Goal: Task Accomplishment & Management: Use online tool/utility

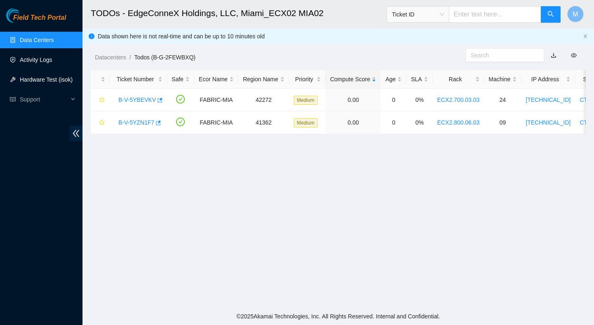
scroll to position [132, 0]
click at [52, 83] on link "Hardware Test (isok)" at bounding box center [46, 79] width 53 height 7
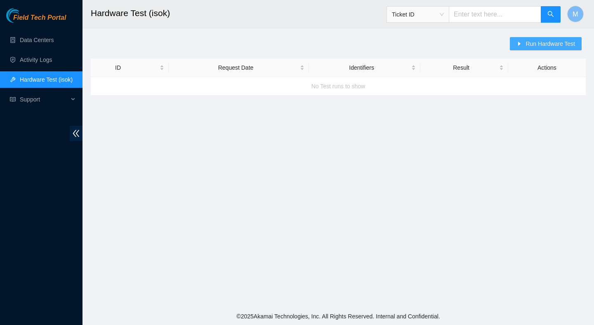
click at [536, 47] on span "Run Hardware Test" at bounding box center [549, 43] width 49 height 9
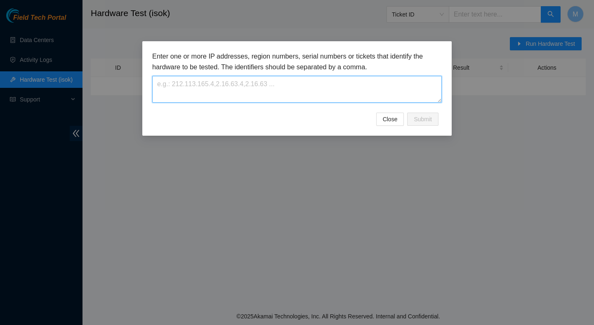
click at [231, 81] on textarea at bounding box center [296, 89] width 289 height 27
paste textarea "23.193.107.196 23.193.107.197 23.193.107.198 23.193.107.199 23.193.107.200 23.1…"
click at [158, 96] on textarea "23.193.107.196 23.193.107.197 23.193.107.198 23.193.107.199 23.193.107.200 23.1…" at bounding box center [296, 89] width 289 height 27
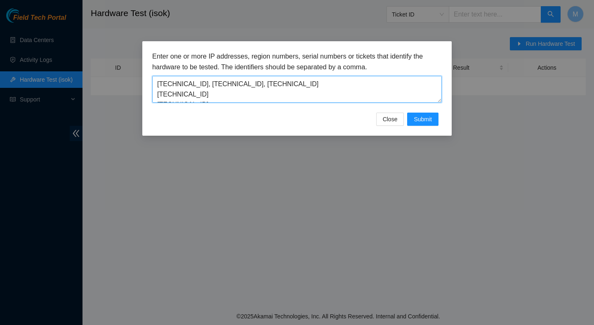
click at [319, 81] on textarea "23.193.107.196, 23.193.107.197, 23.193.107.198 23.193.107.199 23.193.107.200 23…" at bounding box center [296, 89] width 289 height 27
click at [157, 94] on textarea "23.193.107.196, 23.193.107.197, 23.193.107.198, 23.193.107.199 23.193.107.200 2…" at bounding box center [296, 89] width 289 height 27
click at [155, 95] on textarea "23.193.107.196, 23.193.107.197, 23.193.107.198, 23.193.107.199, 23.193.107.200 …" at bounding box center [296, 89] width 289 height 27
click at [158, 94] on textarea "23.193.107.196, 23.193.107.197, 23.193.107.198, 23.193.107.199, 23.193.107.200,…" at bounding box center [296, 89] width 289 height 27
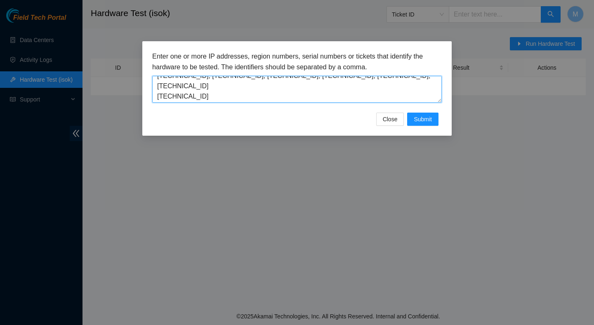
click at [157, 96] on textarea "23.193.107.196, 23.193.107.197, 23.193.107.198, 23.193.107.199, 23.193.107.200,…" at bounding box center [296, 89] width 289 height 27
click at [158, 87] on textarea "23.193.107.196, 23.193.107.197, 23.193.107.198, 23.193.107.199, 23.193.107.200,…" at bounding box center [296, 89] width 289 height 27
click at [158, 97] on textarea "23.193.107.196, 23.193.107.197, 23.193.107.198, 23.193.107.199, 23.193.107.200,…" at bounding box center [296, 89] width 289 height 27
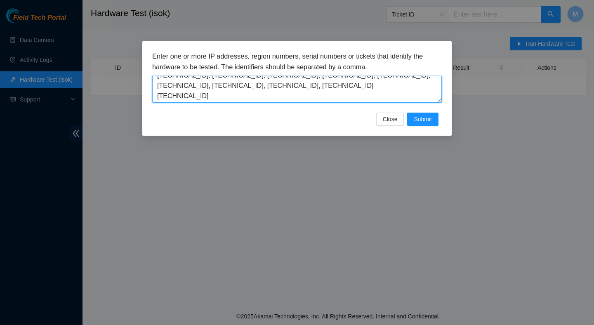
scroll to position [14, 0]
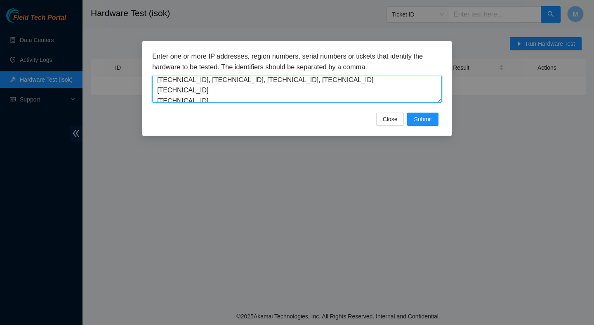
click at [158, 87] on textarea "23.193.107.196, 23.193.107.197, 23.193.107.198, 23.193.107.199, 23.193.107.200,…" at bounding box center [296, 89] width 289 height 27
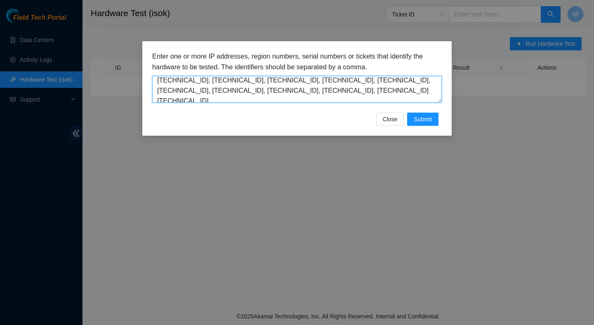
click at [157, 99] on textarea "23.193.107.196, 23.193.107.197, 23.193.107.198, 23.193.107.199, 23.193.107.200,…" at bounding box center [296, 89] width 289 height 27
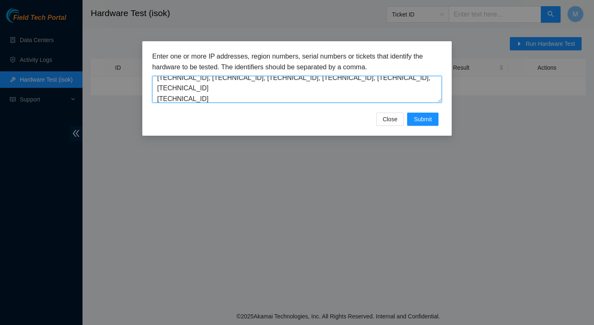
scroll to position [18, 0]
click at [158, 84] on textarea "23.193.107.196, 23.193.107.197, 23.193.107.198, 23.193.107.199, 23.193.107.200,…" at bounding box center [296, 89] width 289 height 27
click at [158, 91] on textarea "23.193.107.196, 23.193.107.197, 23.193.107.198, 23.193.107.199, 23.193.107.200,…" at bounding box center [296, 89] width 289 height 27
click at [156, 100] on textarea "23.193.107.196, 23.193.107.197, 23.193.107.198, 23.193.107.199, 23.193.107.200,…" at bounding box center [296, 89] width 289 height 27
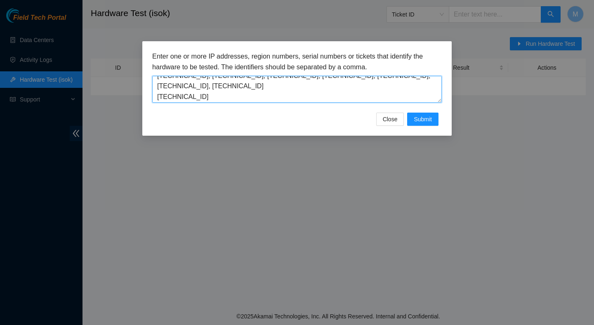
scroll to position [24, 0]
click at [159, 90] on textarea "23.193.107.196, 23.193.107.197, 23.193.107.198, 23.193.107.199, 23.193.107.200,…" at bounding box center [296, 89] width 289 height 27
click at [158, 90] on textarea "23.193.107.196, 23.193.107.197, 23.193.107.198, 23.193.107.199, 23.193.107.200,…" at bounding box center [296, 89] width 289 height 27
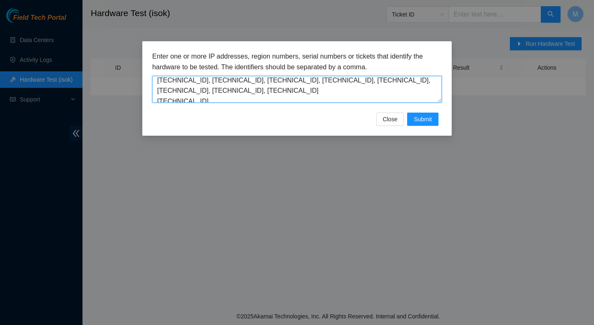
click at [158, 98] on textarea "23.193.107.196, 23.193.107.197, 23.193.107.198, 23.193.107.199, 23.193.107.200,…" at bounding box center [296, 89] width 289 height 27
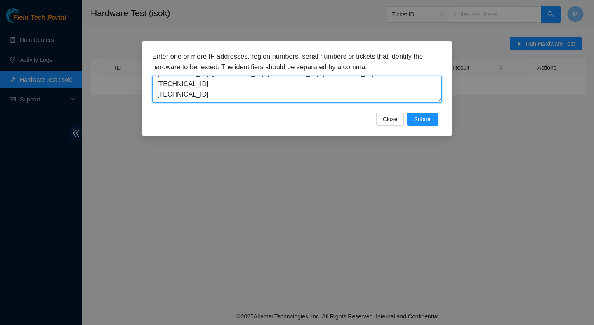
scroll to position [30, 0]
click at [158, 84] on textarea "23.193.107.196, 23.193.107.197, 23.193.107.198, 23.193.107.199, 23.193.107.200,…" at bounding box center [296, 89] width 289 height 27
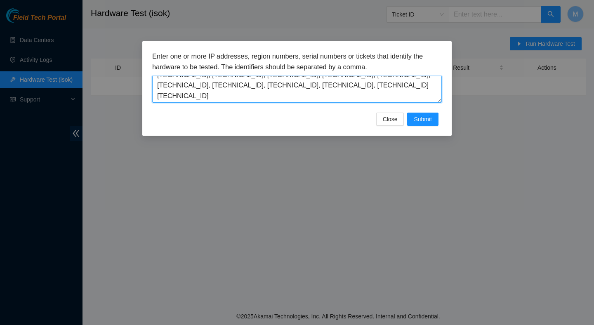
click at [158, 96] on textarea "23.193.107.196, 23.193.107.197, 23.193.107.198, 23.193.107.199, 23.193.107.200,…" at bounding box center [296, 89] width 289 height 27
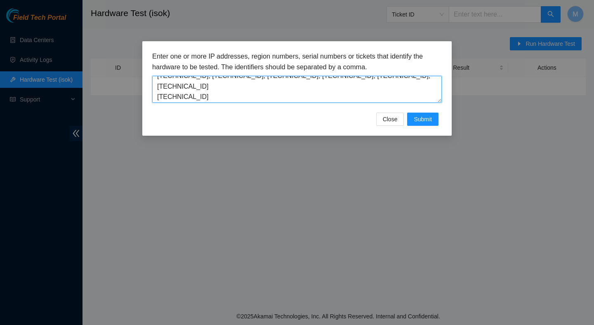
scroll to position [31, 0]
click at [157, 93] on textarea "23.193.107.196, 23.193.107.197, 23.193.107.198, 23.193.107.199, 23.193.107.200,…" at bounding box center [296, 89] width 289 height 27
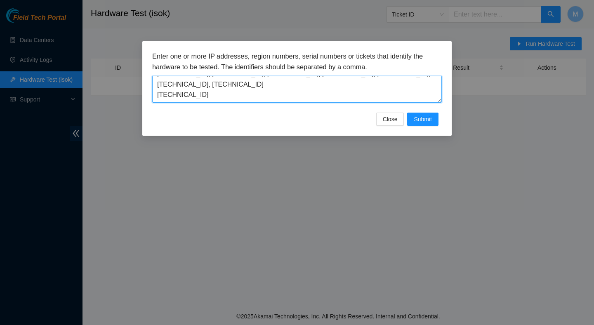
click at [158, 94] on textarea "23.193.107.196, 23.193.107.197, 23.193.107.198, 23.193.107.199, 23.193.107.200,…" at bounding box center [296, 89] width 289 height 27
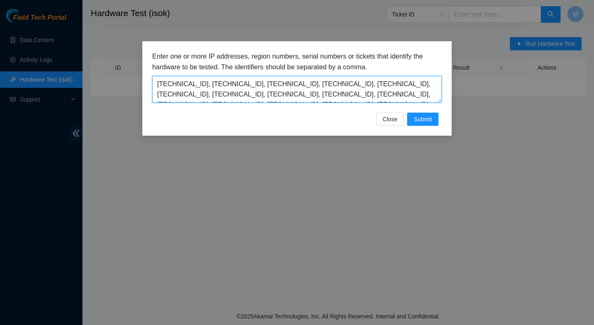
scroll to position [21, 0]
type textarea "23.193.107.196, 23.193.107.197, 23.193.107.198, 23.193.107.199, 23.193.107.200,…"
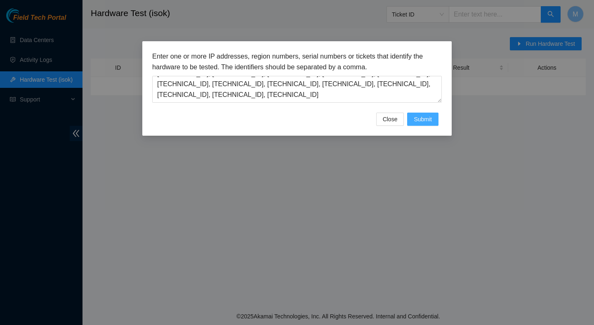
click at [421, 118] on span "Submit" at bounding box center [423, 119] width 18 height 9
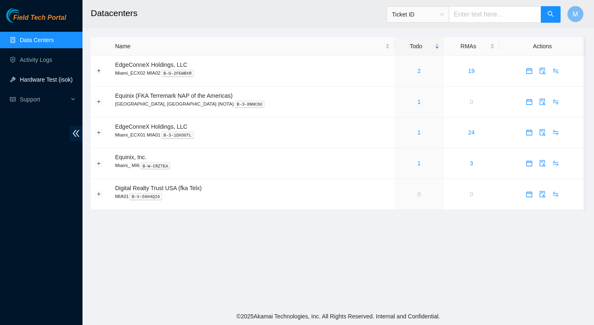
click at [61, 80] on link "Hardware Test (isok)" at bounding box center [46, 79] width 53 height 7
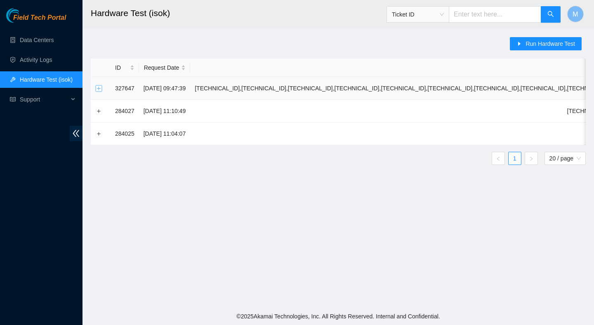
click at [99, 88] on button "Expand row" at bounding box center [99, 88] width 7 height 7
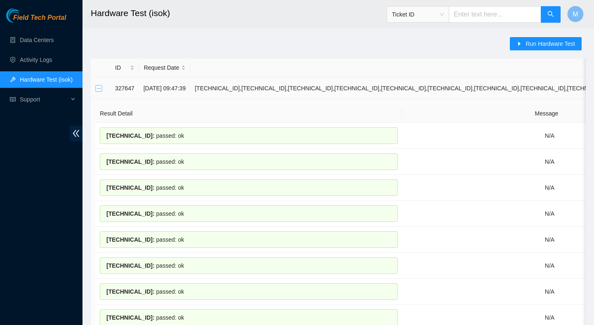
click at [99, 89] on button "Collapse row" at bounding box center [99, 88] width 7 height 7
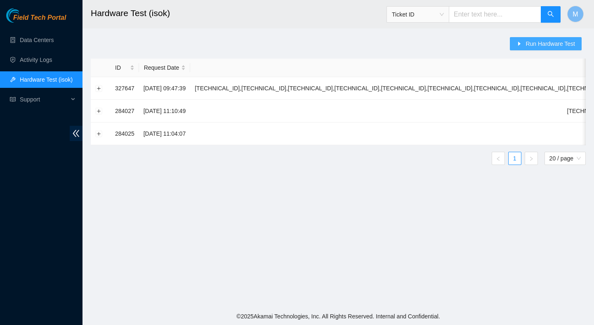
click at [525, 47] on span "Run Hardware Test" at bounding box center [549, 43] width 49 height 9
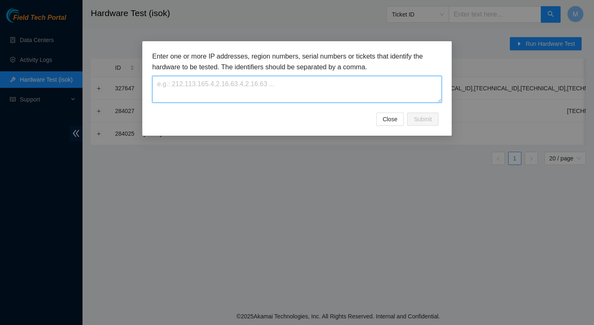
click at [297, 82] on textarea at bounding box center [296, 89] width 289 height 27
paste textarea "23.193.107.196, 23.193.107.197, 23.193.107.198, 23.193.107.199, 23.193.107.200,…"
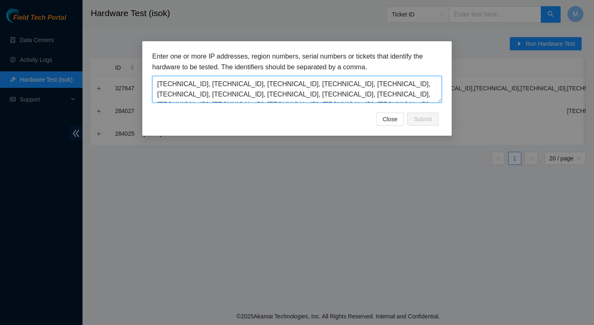
scroll to position [17, 0]
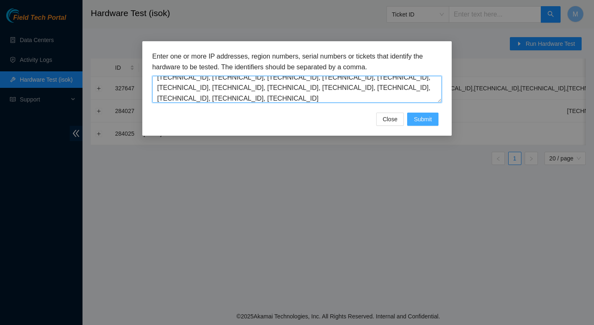
type textarea "23.193.107.196, 23.193.107.197, 23.193.107.198, 23.193.107.199, 23.193.107.200,…"
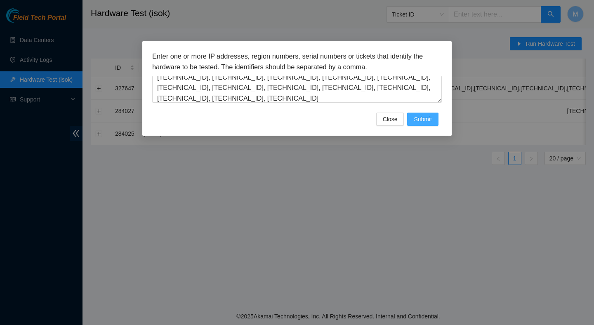
click at [428, 118] on span "Submit" at bounding box center [423, 119] width 18 height 9
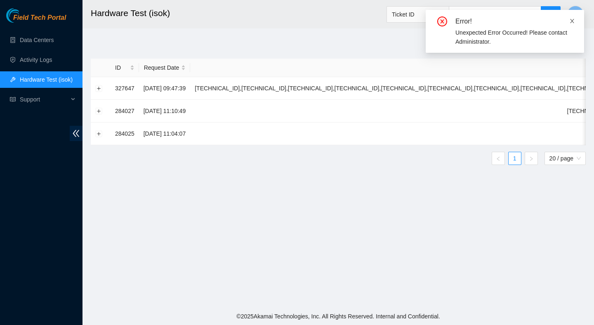
click at [572, 21] on icon "close" at bounding box center [572, 21] width 4 height 4
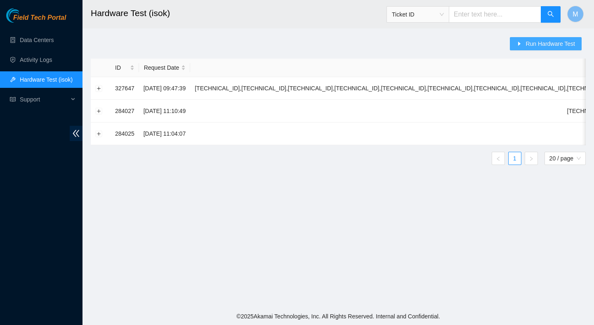
click at [543, 41] on span "Run Hardware Test" at bounding box center [549, 43] width 49 height 9
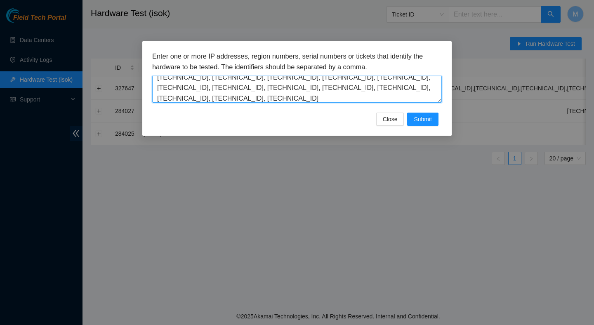
click at [307, 85] on textarea "23.193.107.196, 23.193.107.197, 23.193.107.198, 23.193.107.199, 23.193.107.200,…" at bounding box center [296, 89] width 289 height 27
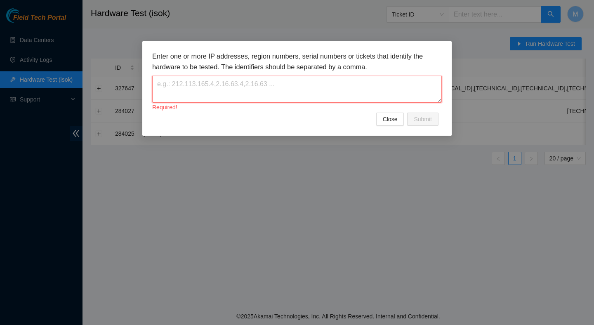
scroll to position [0, 0]
paste textarea "23.193.107.196,23.193.107.197,23.193.107.198,23.193.107.199,23.193.107.200,23.1…"
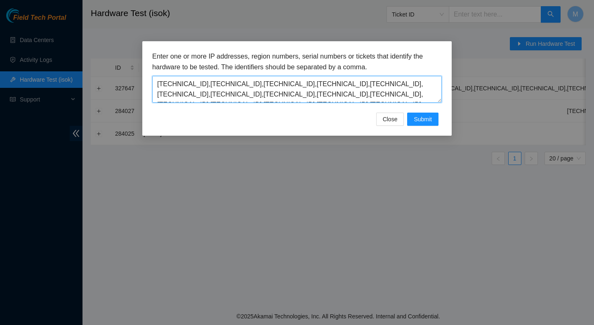
scroll to position [17, 0]
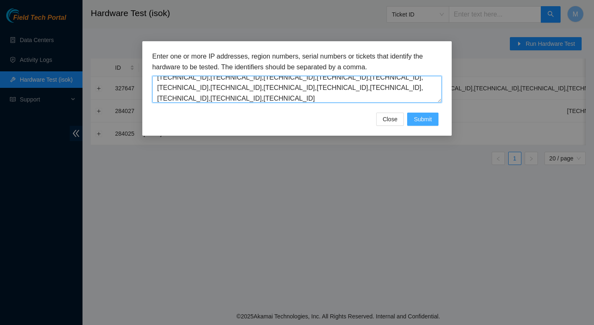
type textarea "23.193.107.196,23.193.107.197,23.193.107.198,23.193.107.199,23.193.107.200,23.1…"
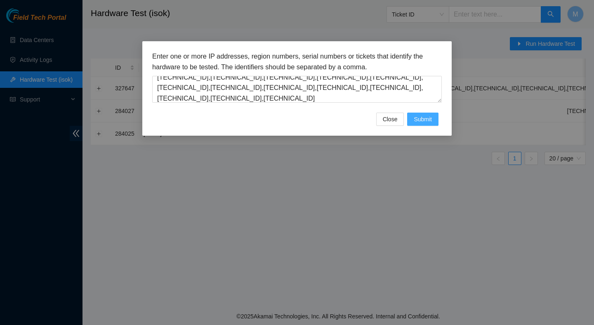
click at [432, 119] on button "Submit" at bounding box center [422, 119] width 31 height 13
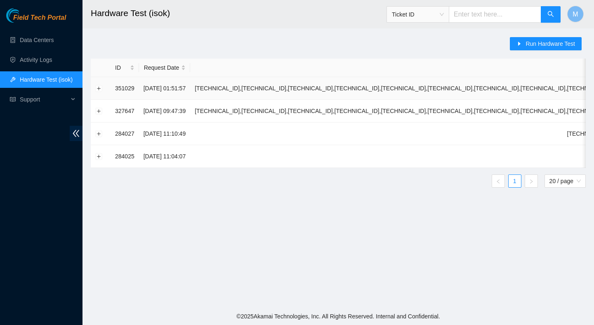
click at [95, 87] on td at bounding box center [101, 88] width 20 height 23
click at [101, 90] on button "Expand row" at bounding box center [99, 88] width 7 height 7
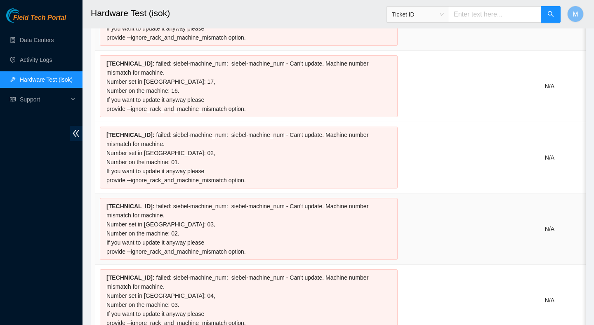
scroll to position [212, 0]
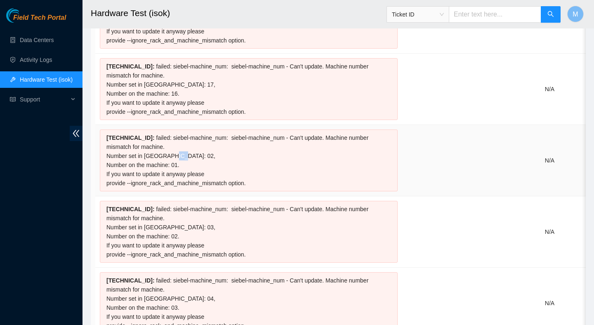
drag, startPoint x: 165, startPoint y: 155, endPoint x: 173, endPoint y: 155, distance: 7.4
click at [173, 155] on div "23.193.107.196 : failed: siebel-machine_num: siebel-machine_num - Can't update.…" at bounding box center [249, 160] width 298 height 62
click at [209, 158] on div "23.193.107.196 : failed: siebel-machine_num: siebel-machine_num - Can't update.…" at bounding box center [249, 160] width 298 height 62
click at [54, 39] on link "Data Centers" at bounding box center [37, 40] width 34 height 7
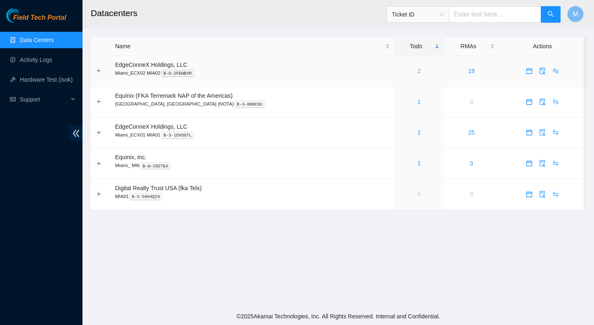
click at [417, 73] on link "2" at bounding box center [418, 71] width 3 height 7
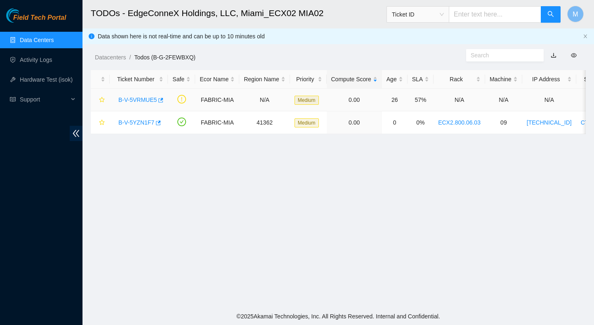
click at [129, 100] on link "B-V-5VRMUE5" at bounding box center [137, 99] width 38 height 7
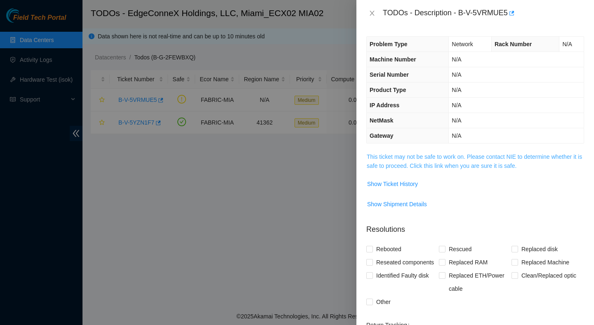
click at [424, 163] on link "This ticket may not be safe to work on. Please contact NIE to determine whether…" at bounding box center [474, 161] width 215 height 16
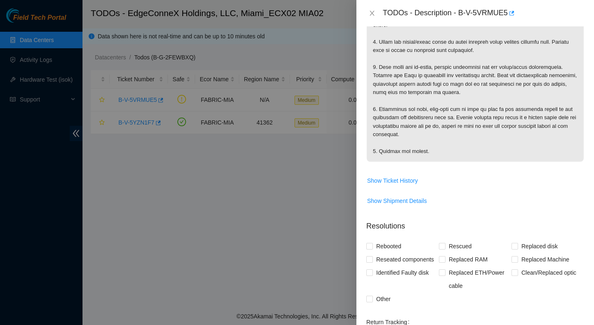
scroll to position [463, 0]
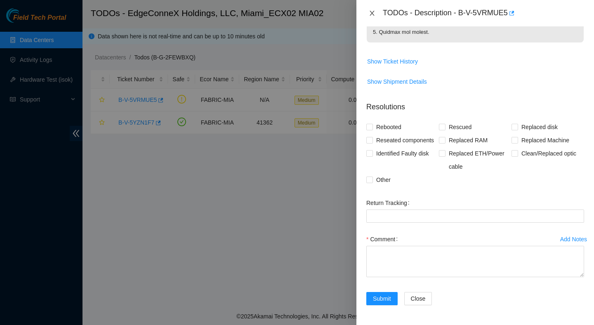
click at [372, 12] on icon "close" at bounding box center [371, 13] width 5 height 5
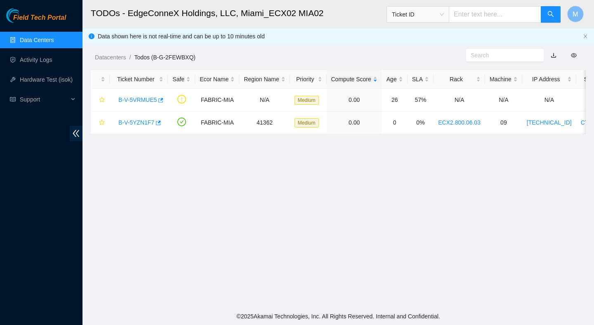
scroll to position [162, 0]
click at [135, 124] on link "B-V-5YZN1F7" at bounding box center [136, 122] width 36 height 7
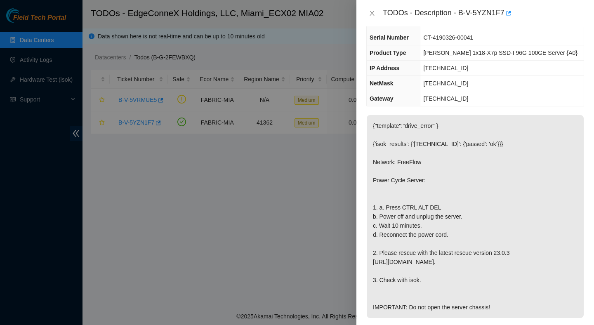
scroll to position [0, 0]
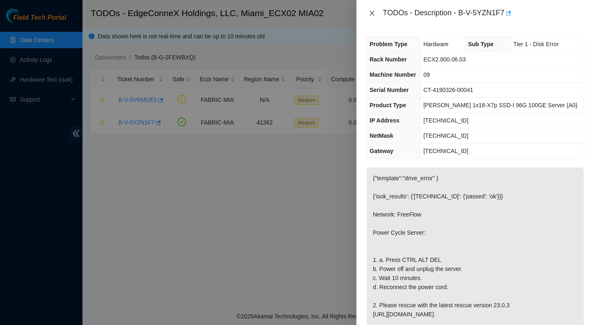
click at [370, 14] on icon "close" at bounding box center [372, 13] width 7 height 7
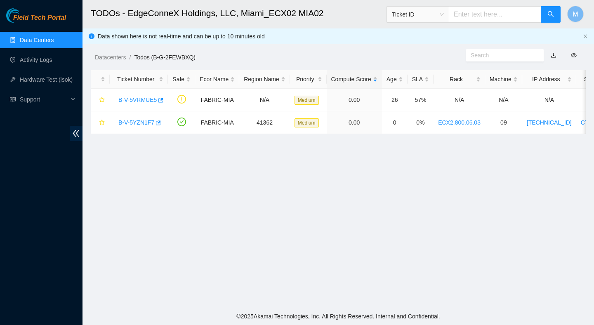
click at [389, 216] on main "TODOs - EdgeConneX Holdings, LLC, Miami_ECX02 MIA02 Ticket ID M Data shown here…" at bounding box center [337, 154] width 511 height 308
